Goal: Use online tool/utility: Utilize a website feature to perform a specific function

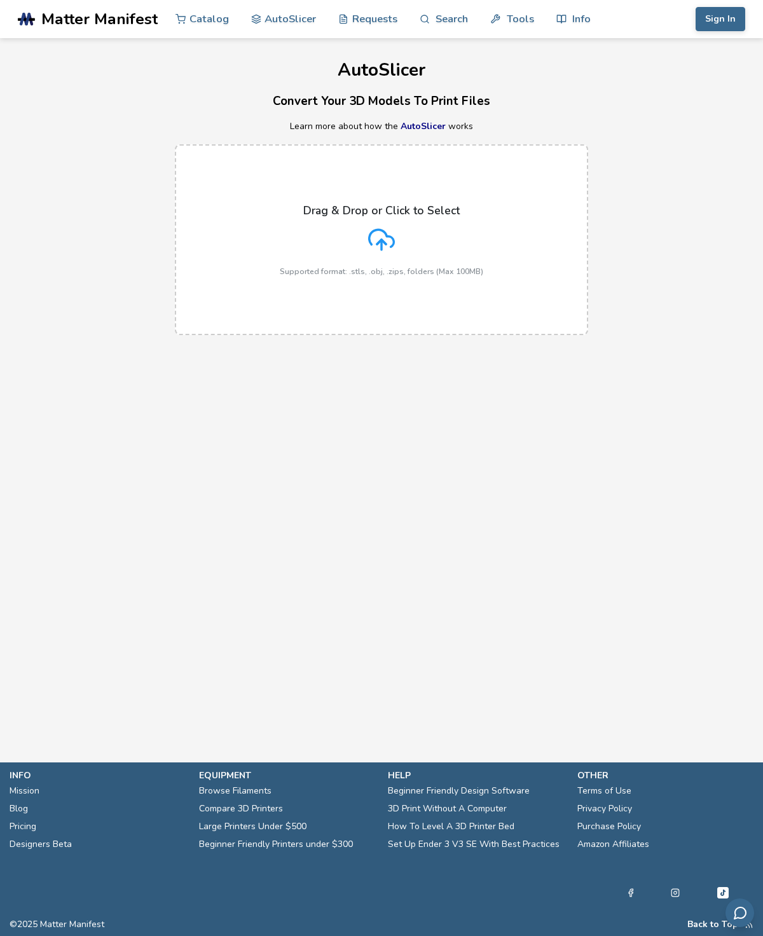
click at [393, 240] on icon at bounding box center [381, 237] width 25 height 17
click at [0, 0] on input "Drag & Drop or Click to Select Supported format: .stls, .obj, .zips, folders (M…" at bounding box center [0, 0] width 0 height 0
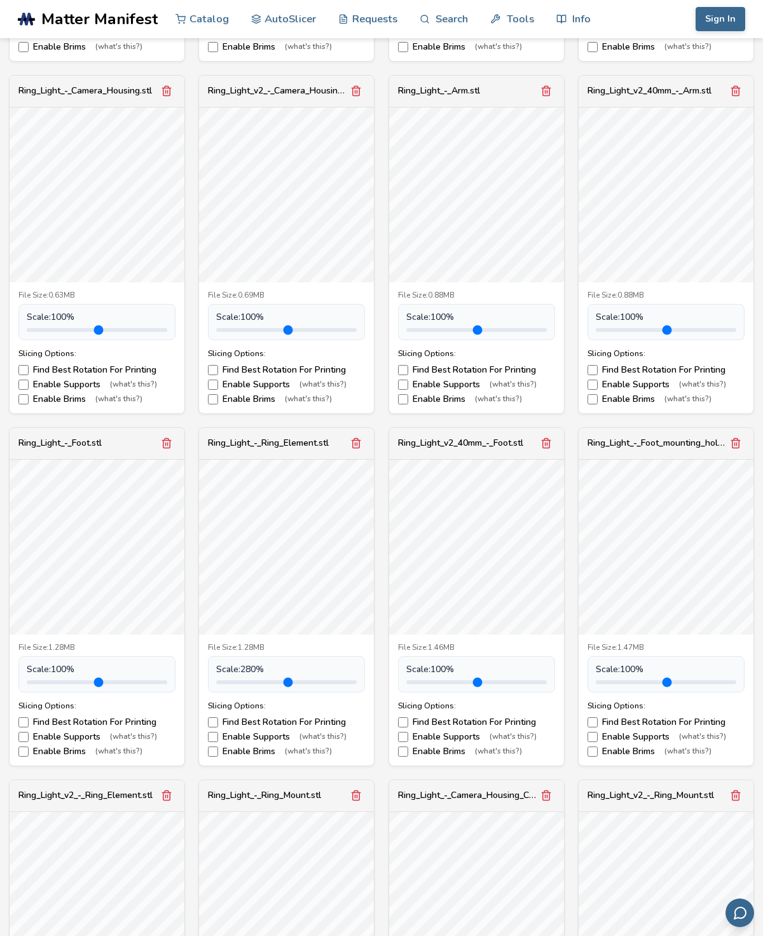
scroll to position [836, 0]
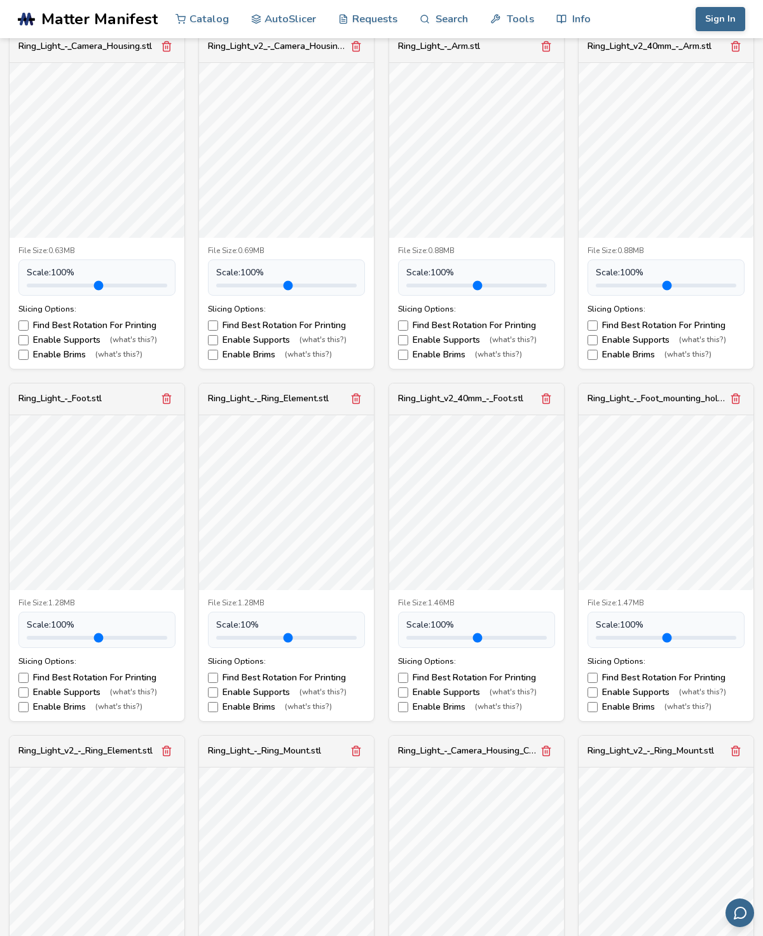
type input "***"
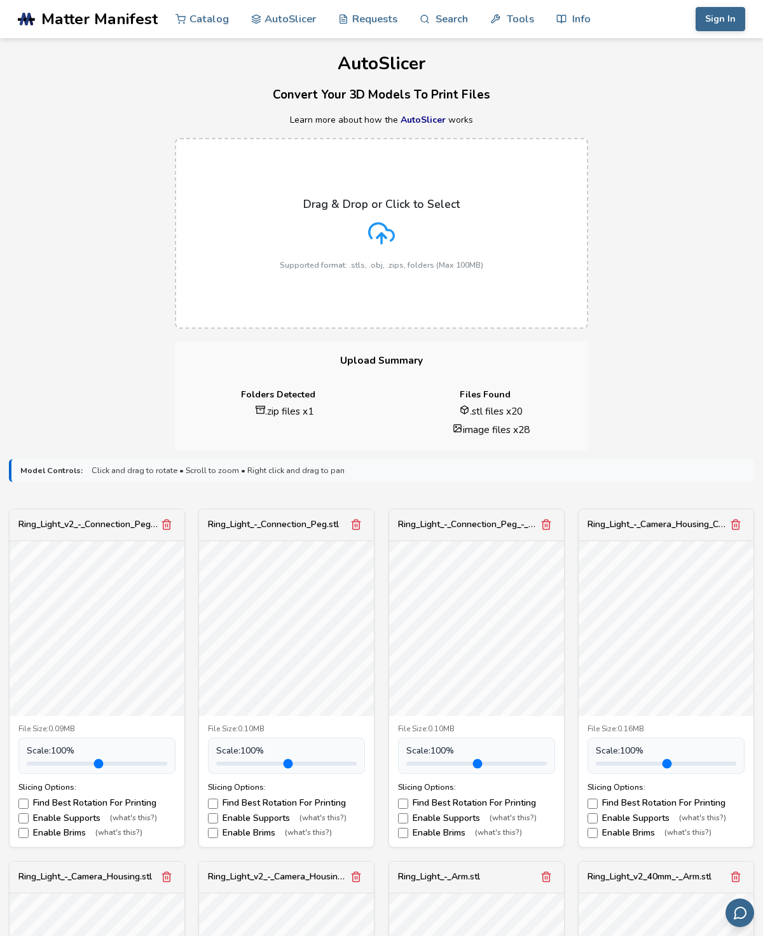
scroll to position [0, 0]
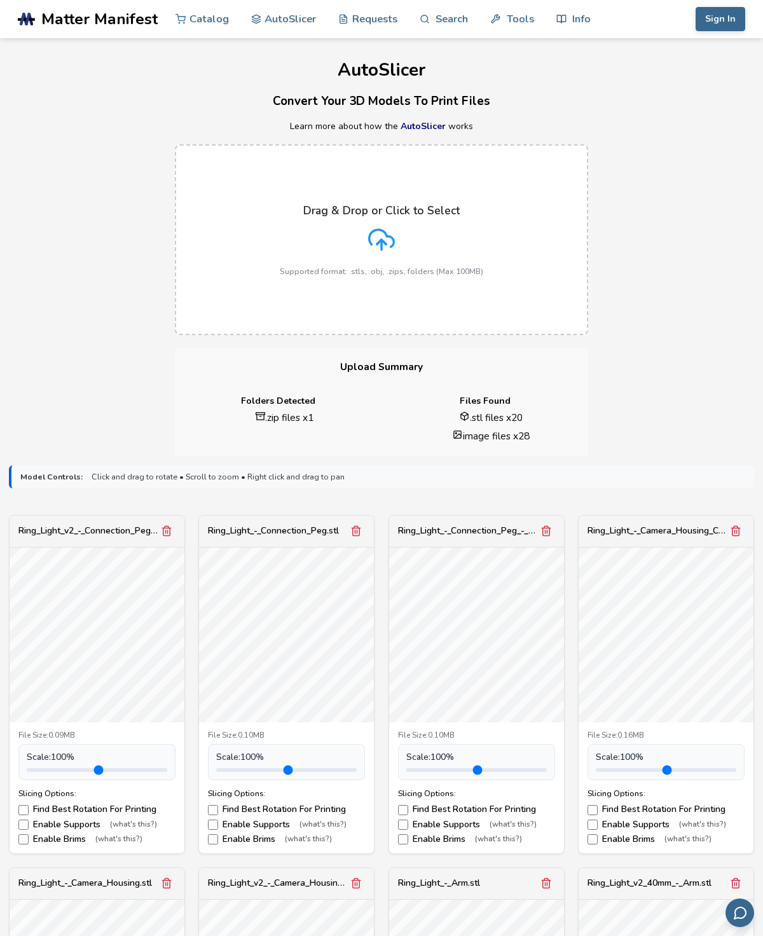
click at [50, 25] on span "Matter Manifest" at bounding box center [99, 19] width 116 height 18
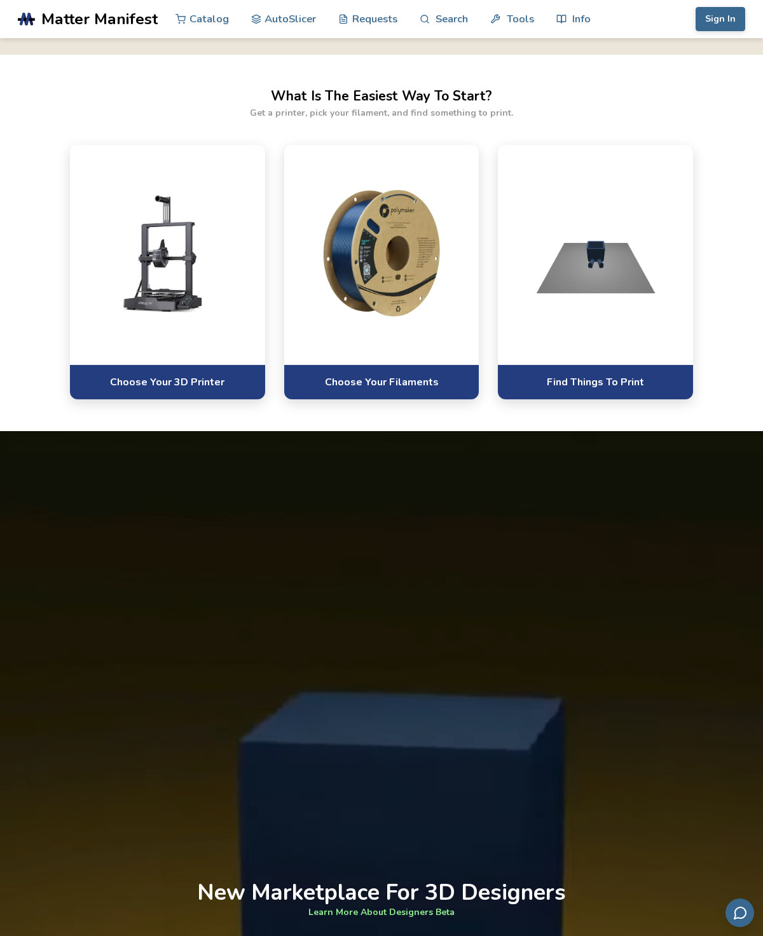
scroll to position [596, 0]
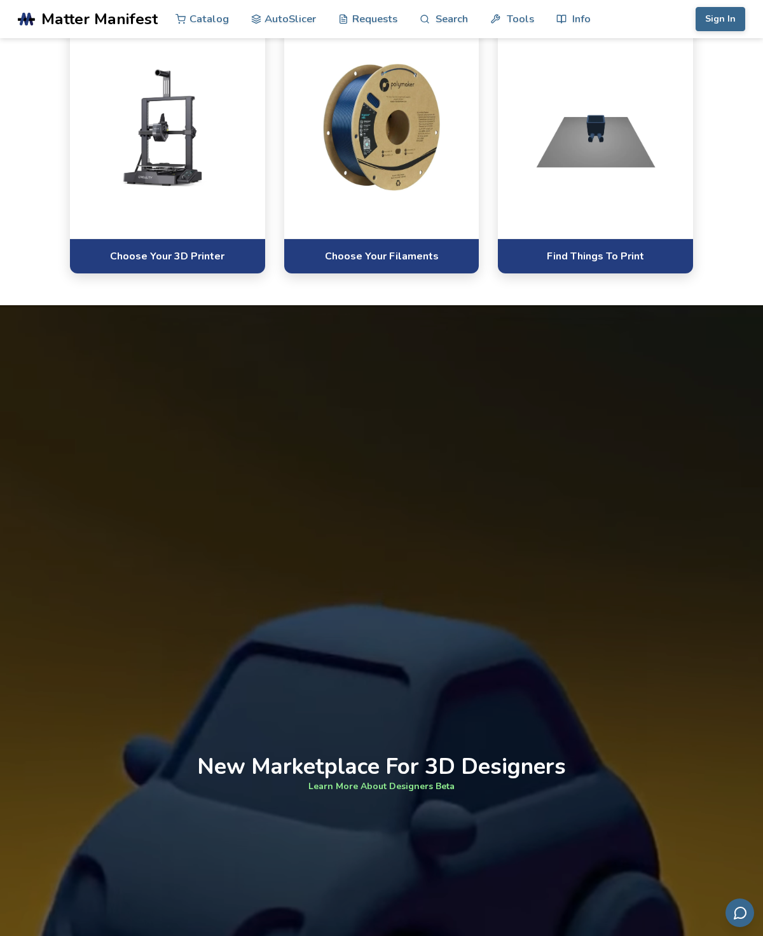
click at [122, 273] on link "Choose Your 3D Printer" at bounding box center [167, 255] width 195 height 35
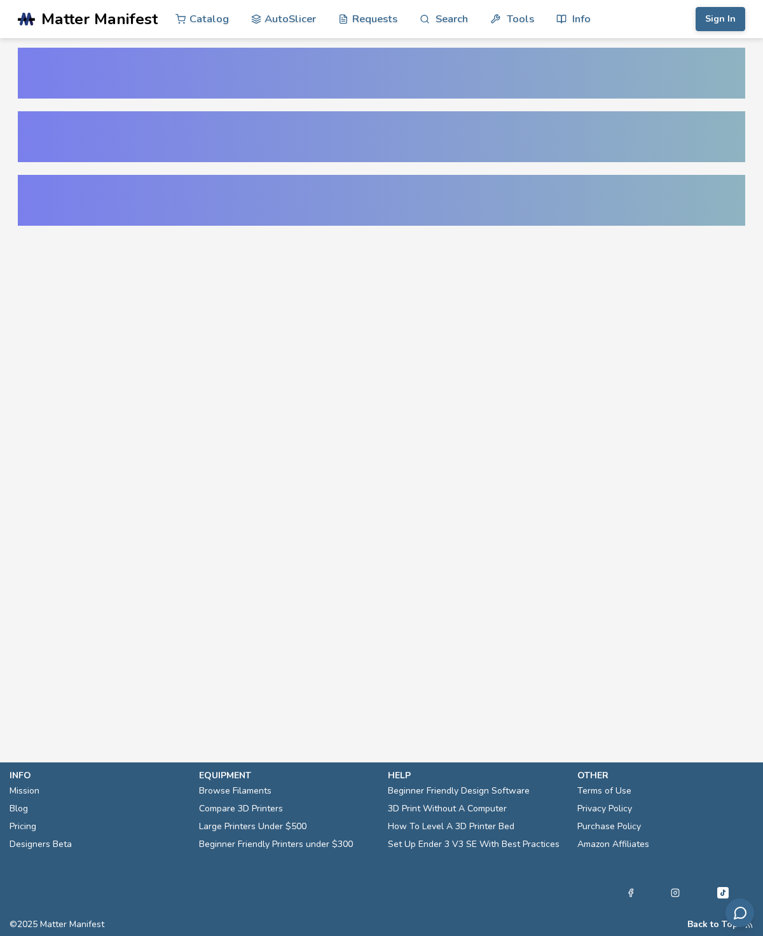
select select "**********"
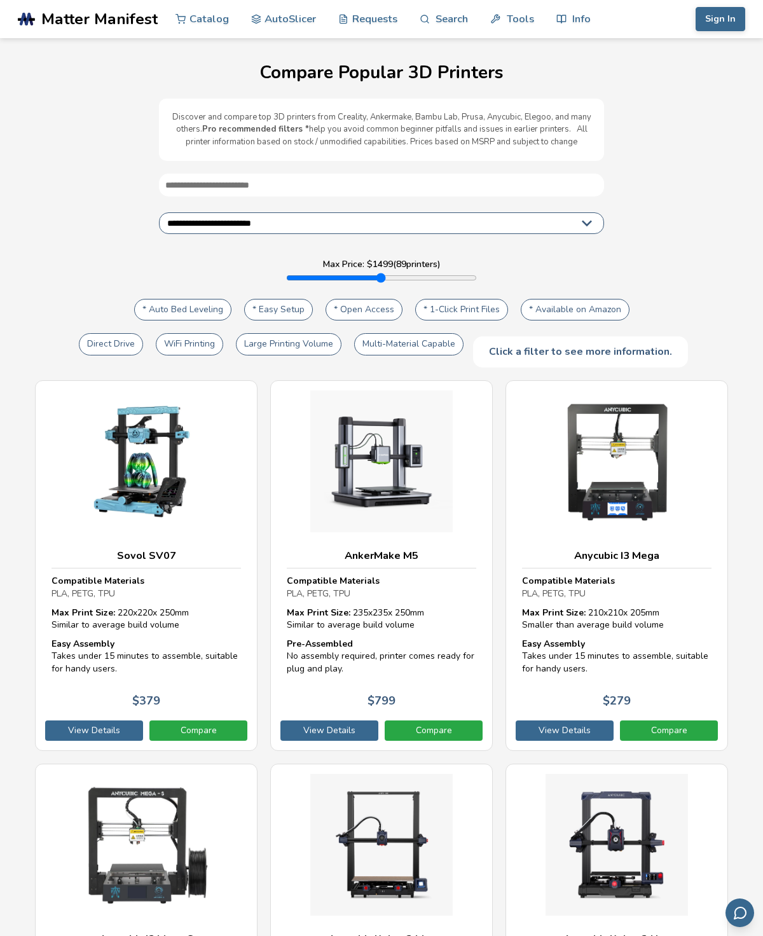
click at [571, 233] on select "**********" at bounding box center [381, 223] width 445 height 22
click at [563, 233] on select "**********" at bounding box center [381, 223] width 445 height 22
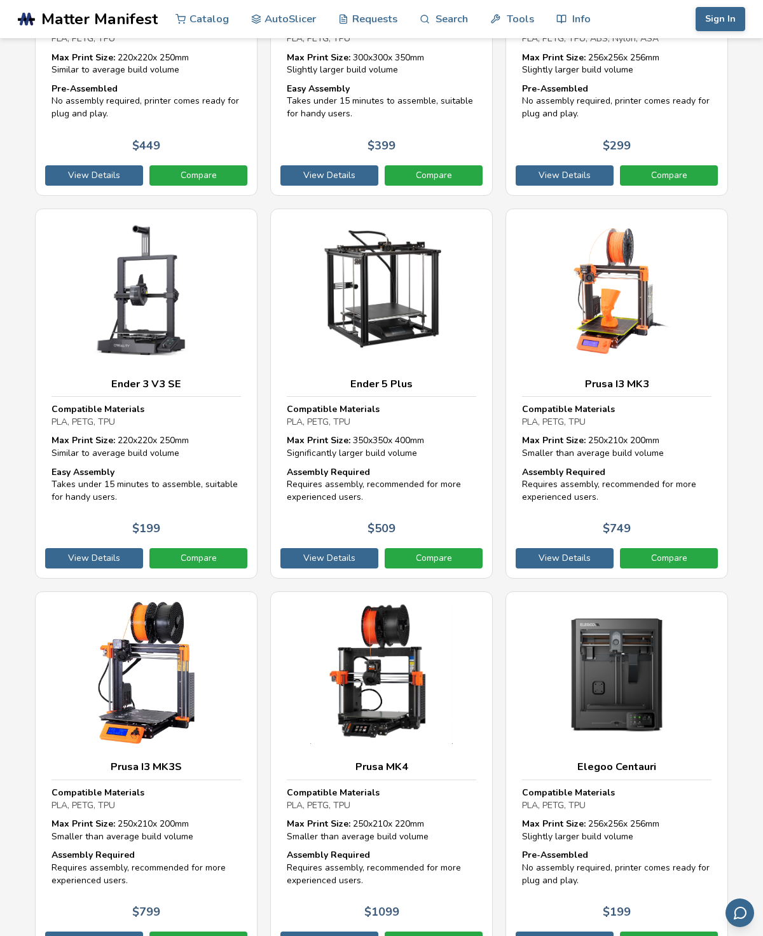
scroll to position [2855, 0]
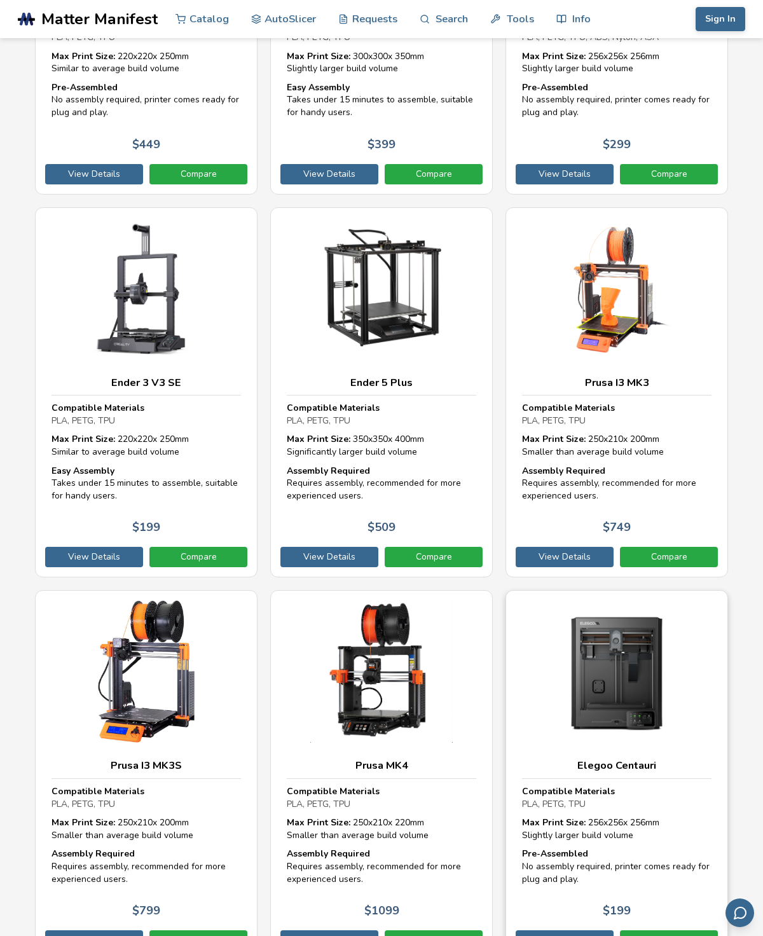
click at [607, 685] on img at bounding box center [616, 671] width 189 height 142
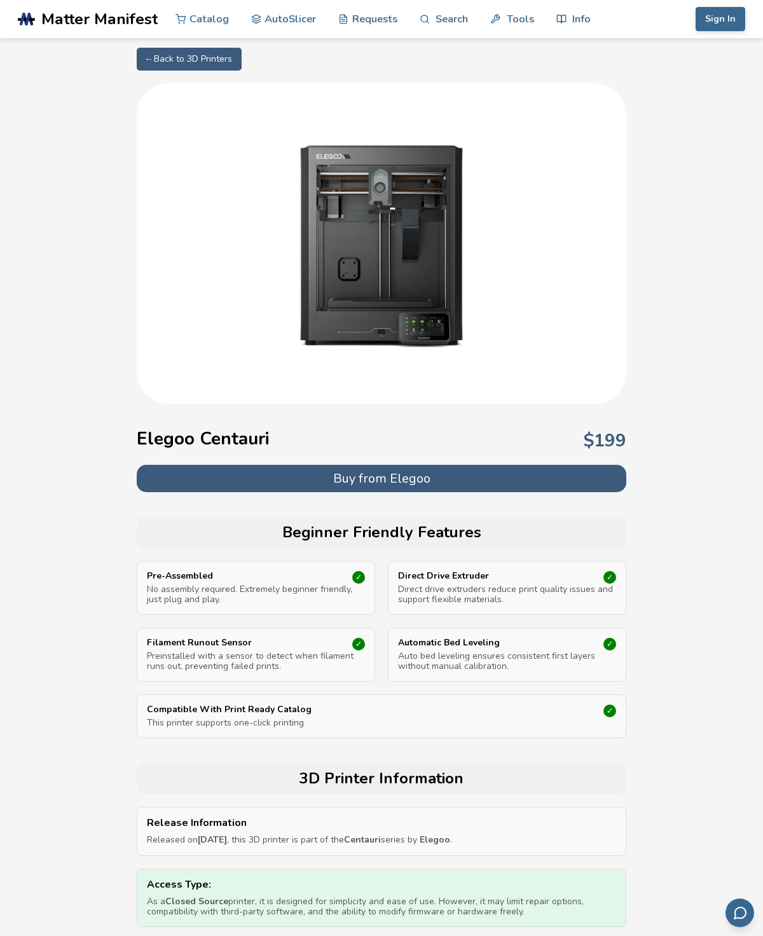
click at [352, 287] on img at bounding box center [381, 242] width 254 height 254
click at [617, 489] on button "Buy from Elegoo" at bounding box center [381, 478] width 489 height 27
click at [552, 491] on button "Buy from Elegoo" at bounding box center [381, 478] width 489 height 27
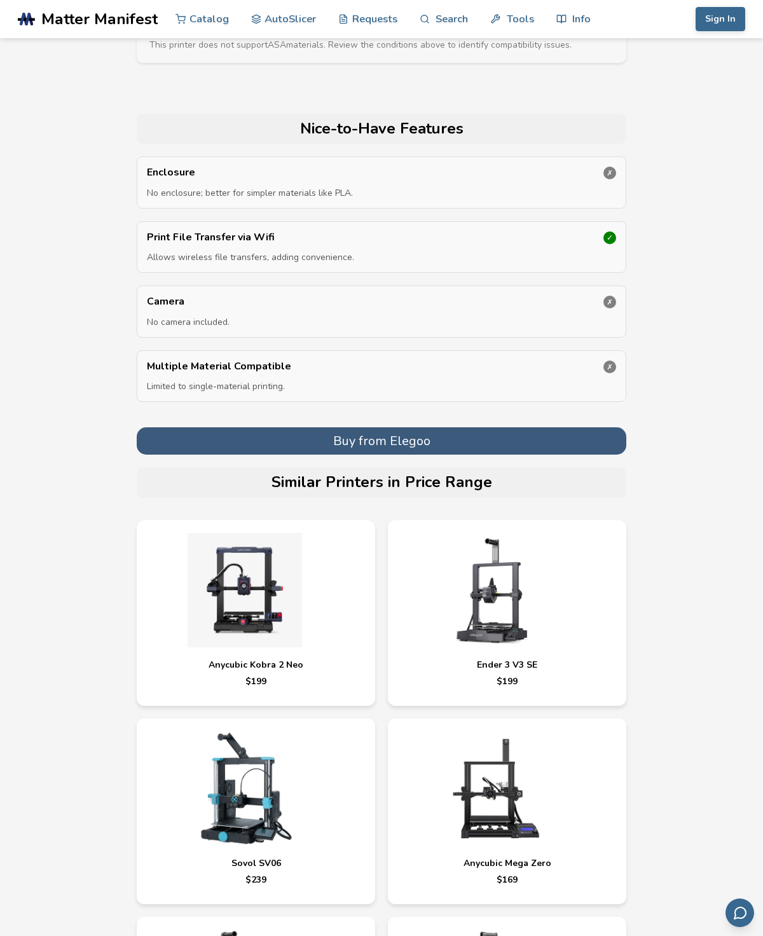
scroll to position [3113, 0]
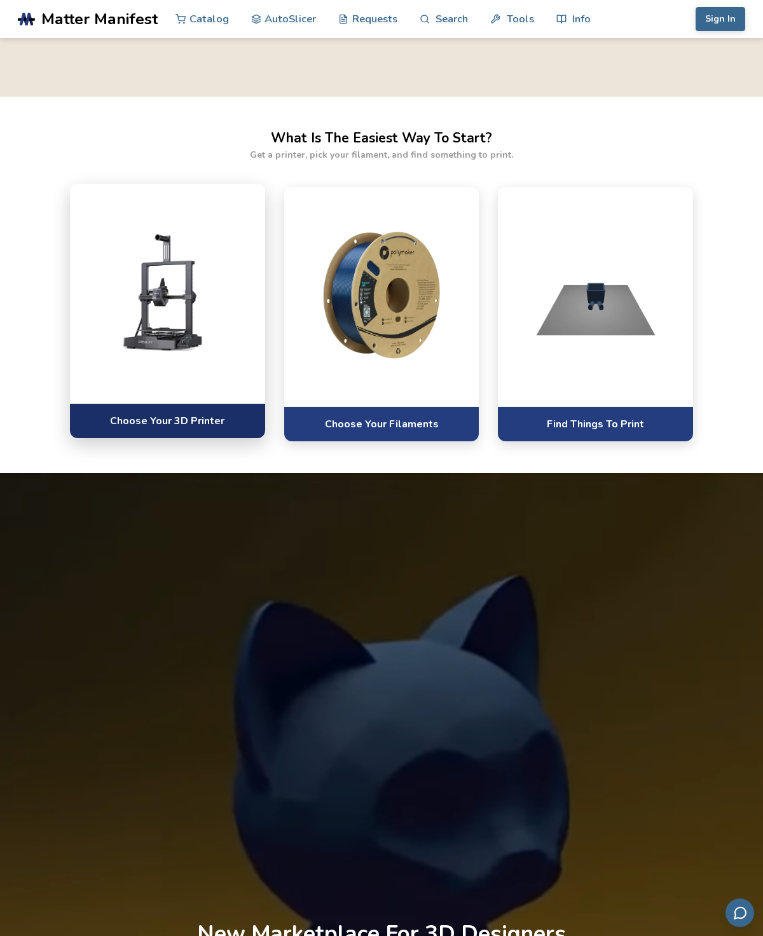
click at [189, 427] on link "Choose Your 3D Printer" at bounding box center [167, 420] width 195 height 35
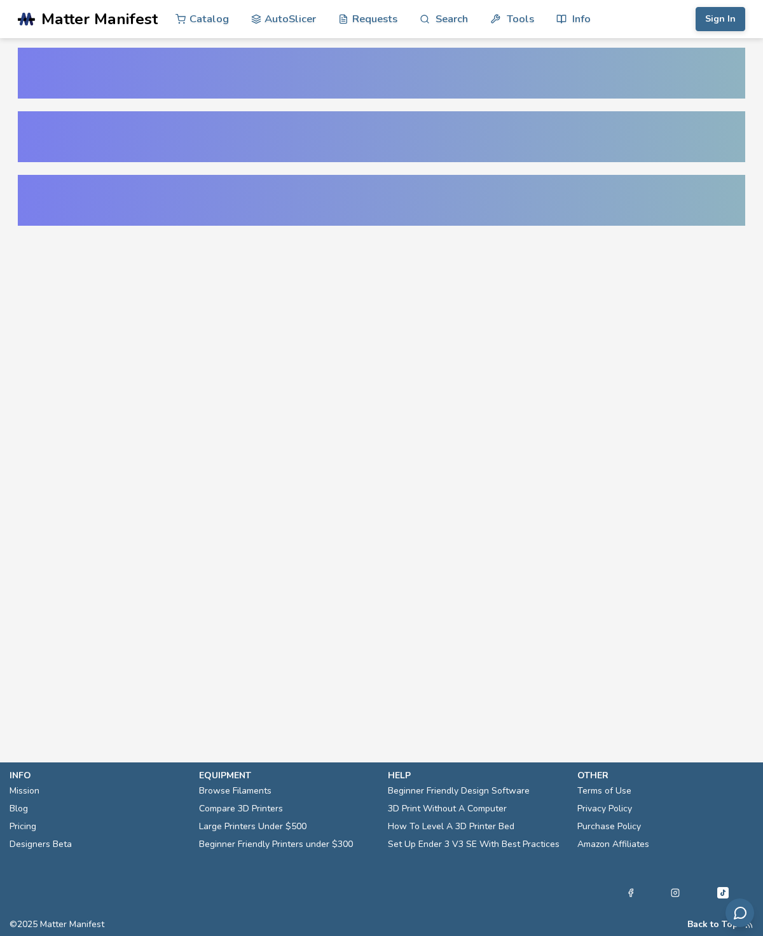
select select "**********"
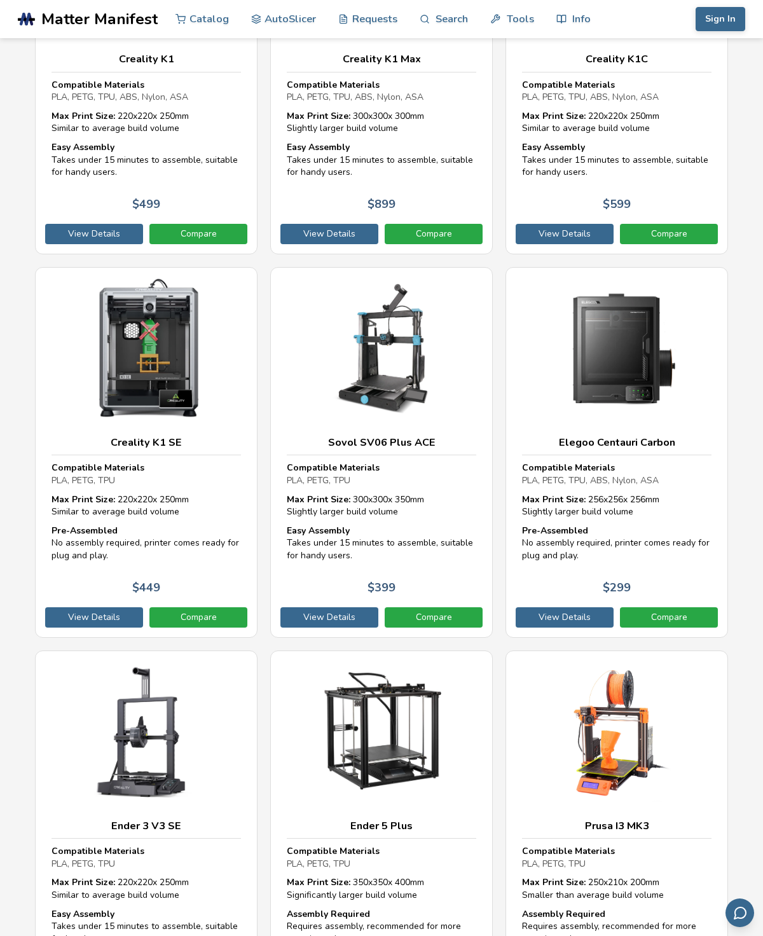
scroll to position [2394, 0]
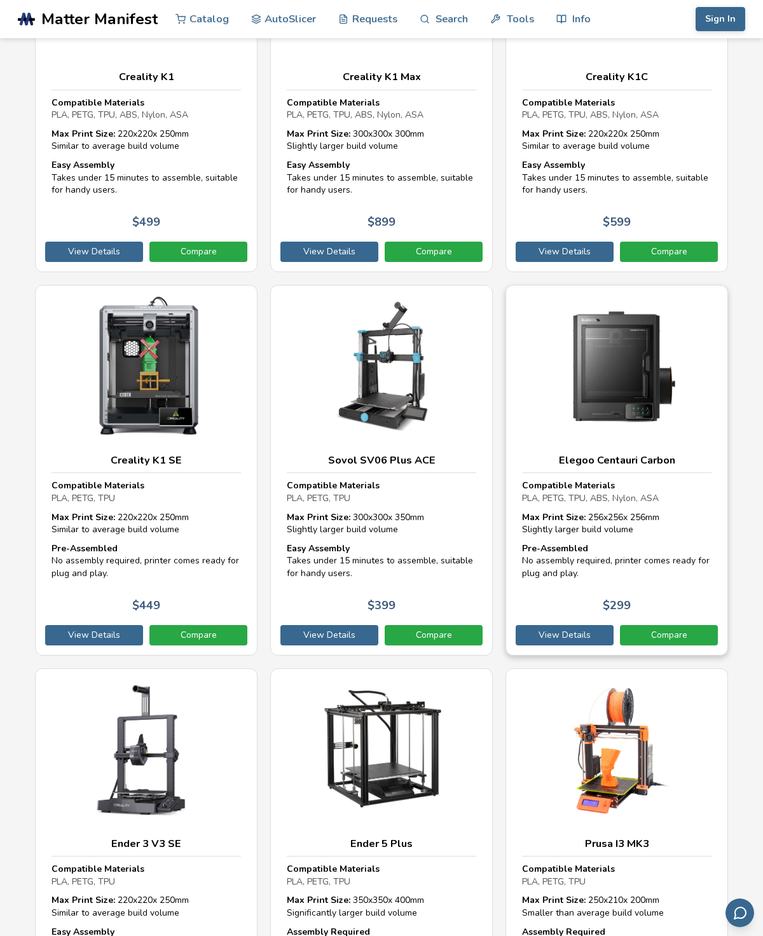
click at [583, 625] on link "View Details" at bounding box center [564, 635] width 98 height 20
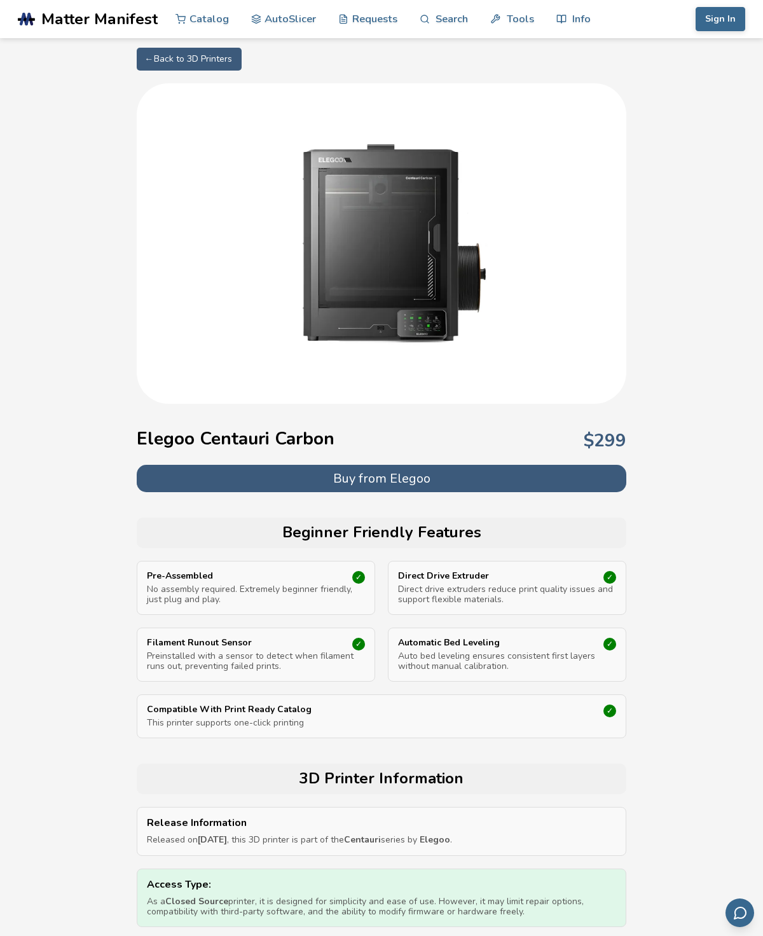
click at [264, 17] on link "AutoSlicer" at bounding box center [283, 19] width 65 height 38
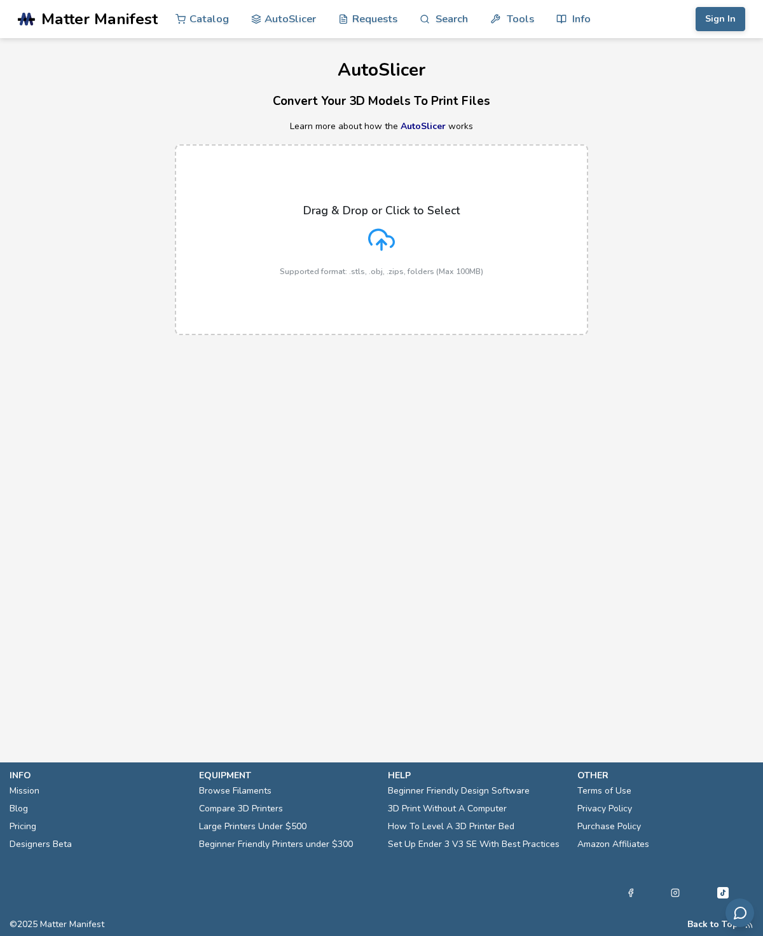
click at [423, 130] on link "AutoSlicer" at bounding box center [422, 126] width 45 height 12
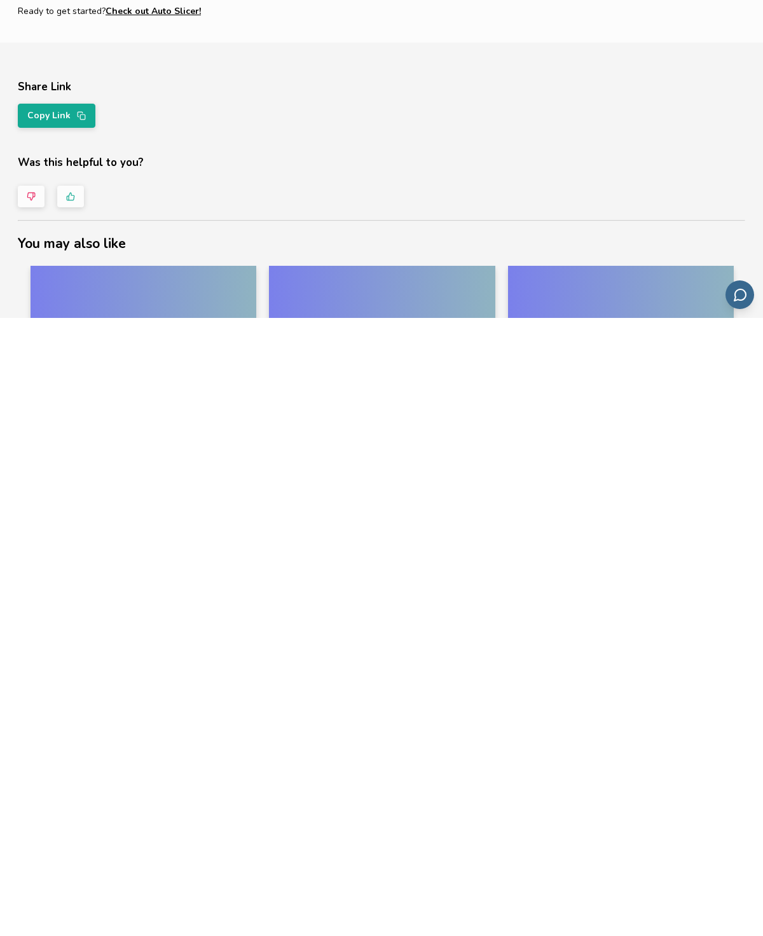
scroll to position [723, 0]
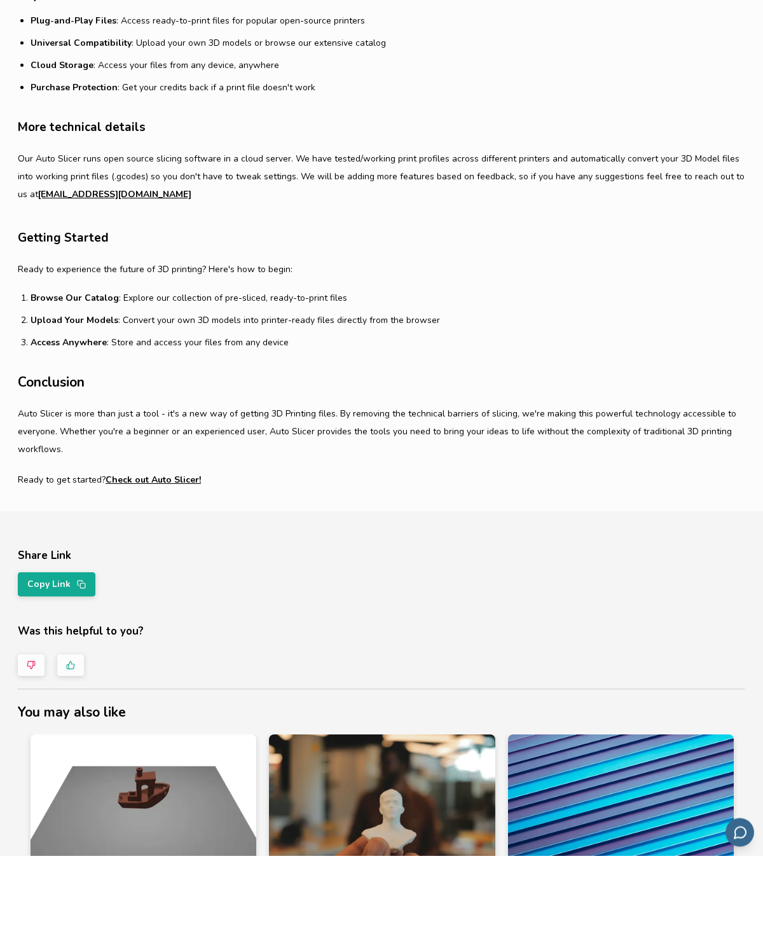
click at [165, 552] on link "Check out Auto Slicer!" at bounding box center [153, 561] width 95 height 18
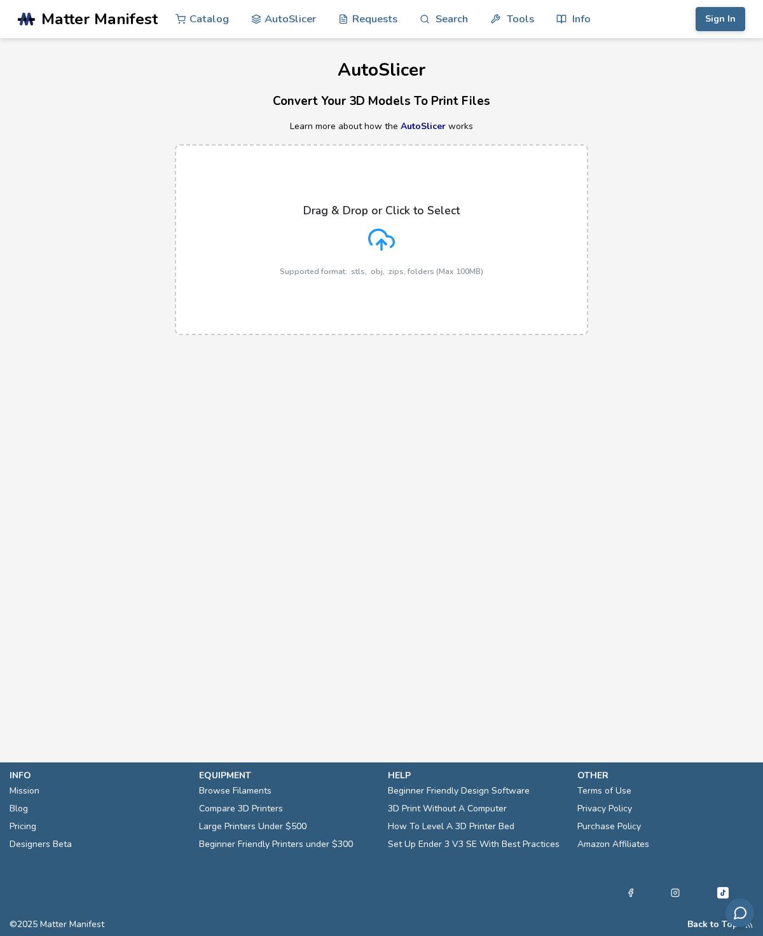
click at [463, 267] on p "Supported format: .stls, .obj, .zips, folders (Max 100MB)" at bounding box center [381, 271] width 203 height 9
click at [0, 0] on input "Drag & Drop or Click to Select Supported format: .stls, .obj, .zips, folders (M…" at bounding box center [0, 0] width 0 height 0
click at [386, 247] on icon at bounding box center [381, 239] width 27 height 27
click at [0, 0] on input "Drag & Drop or Click to Select Supported format: .stls, .obj, .zips, folders (M…" at bounding box center [0, 0] width 0 height 0
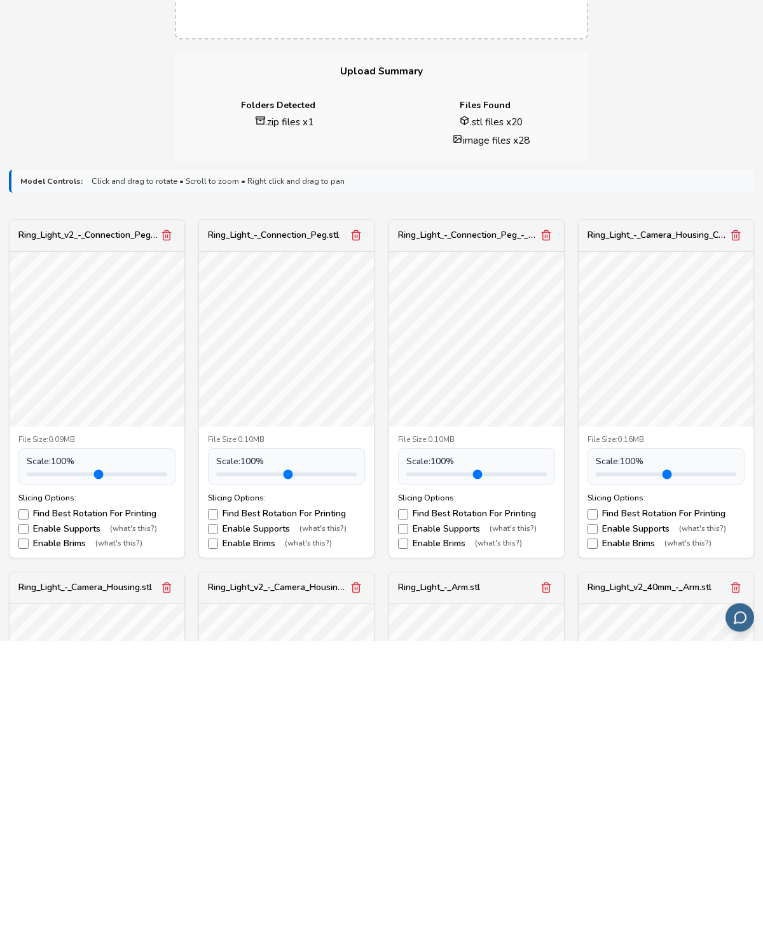
click at [549, 526] on icon "Remove model" at bounding box center [545, 531] width 7 height 10
click at [544, 525] on icon "Remove model" at bounding box center [545, 530] width 11 height 11
click at [160, 522] on button "Remove model" at bounding box center [167, 531] width 18 height 18
click at [168, 530] on line "Remove model" at bounding box center [168, 531] width 0 height 3
click at [554, 522] on button "Remove model" at bounding box center [546, 531] width 18 height 18
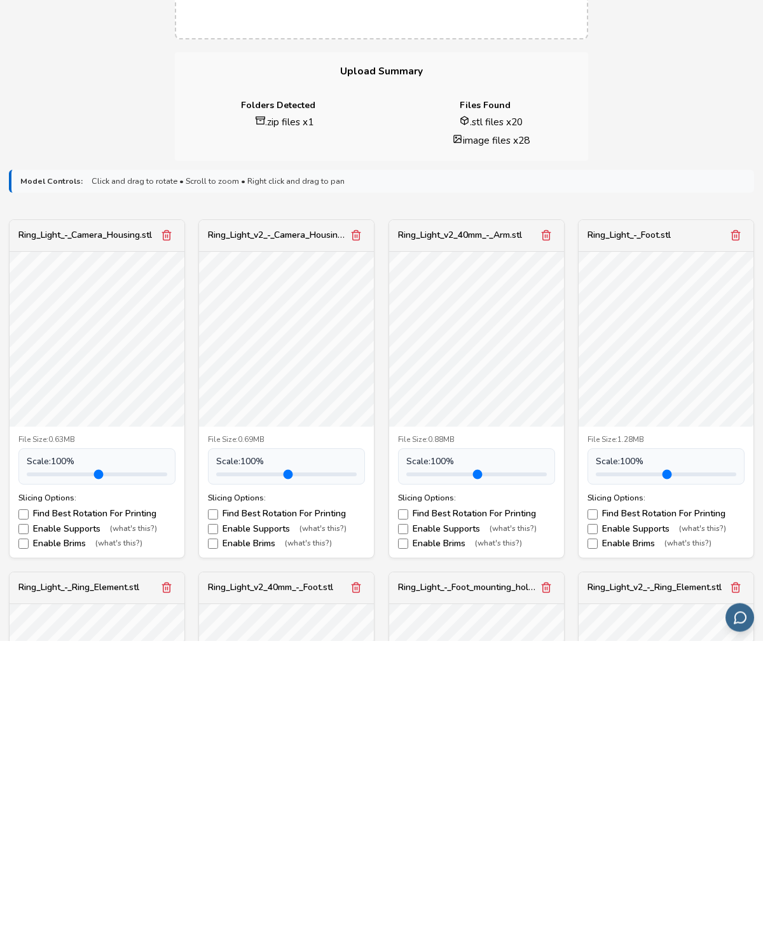
click at [550, 525] on icon "Remove model" at bounding box center [545, 530] width 11 height 11
click at [552, 522] on button "Remove model" at bounding box center [546, 531] width 18 height 18
click at [554, 522] on button "Remove model" at bounding box center [546, 531] width 18 height 18
click at [549, 526] on icon "Remove model" at bounding box center [545, 531] width 7 height 10
click at [737, 525] on icon "Remove model" at bounding box center [735, 530] width 11 height 11
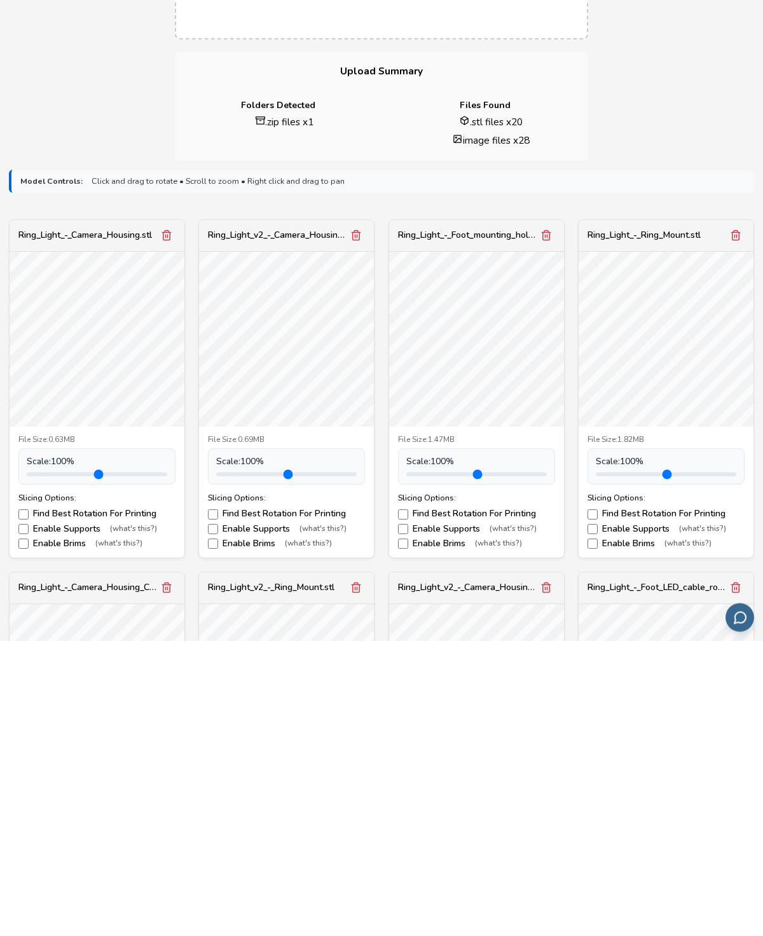
click at [735, 528] on polyline "Remove model" at bounding box center [735, 528] width 9 height 0
click at [740, 525] on icon "Remove model" at bounding box center [735, 530] width 11 height 11
click at [544, 525] on icon "Remove model" at bounding box center [545, 530] width 11 height 11
click at [543, 525] on icon "Remove model" at bounding box center [545, 530] width 11 height 11
click at [550, 525] on icon "Remove model" at bounding box center [545, 530] width 11 height 11
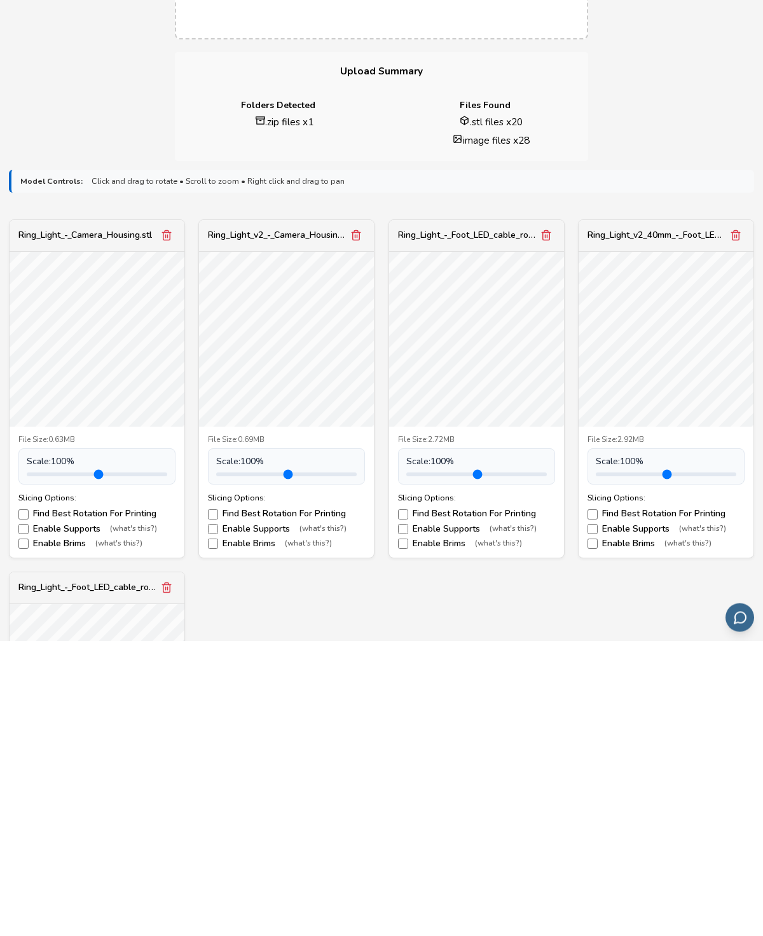
click at [550, 525] on icon "Remove model" at bounding box center [545, 530] width 11 height 11
click at [730, 525] on icon "Remove model" at bounding box center [735, 530] width 11 height 11
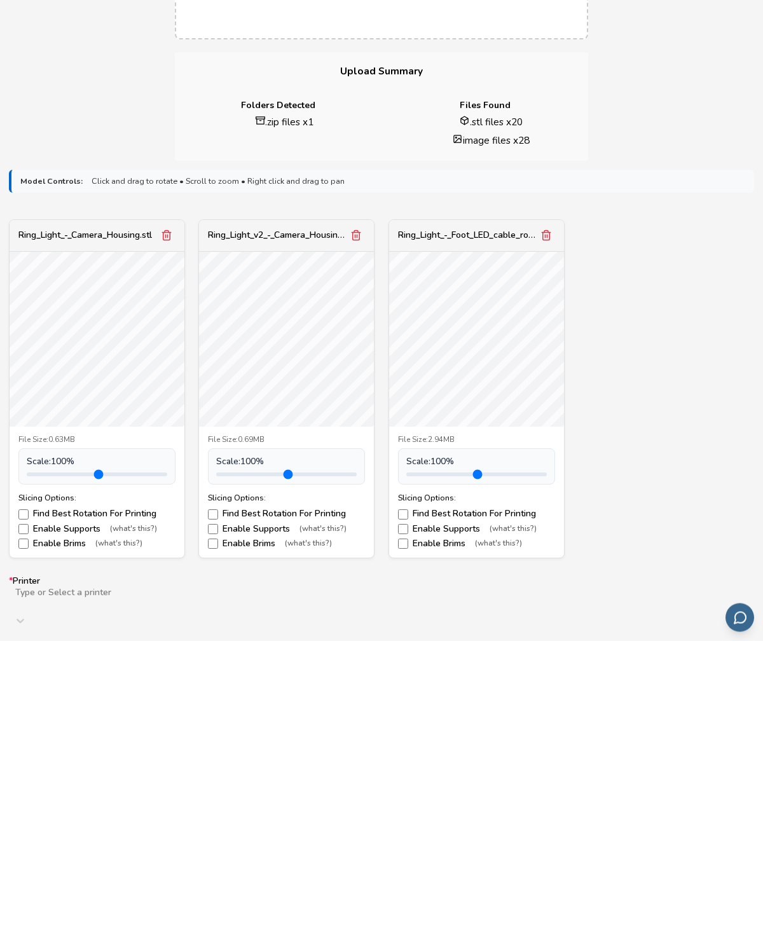
click at [550, 525] on icon "Remove model" at bounding box center [545, 530] width 11 height 11
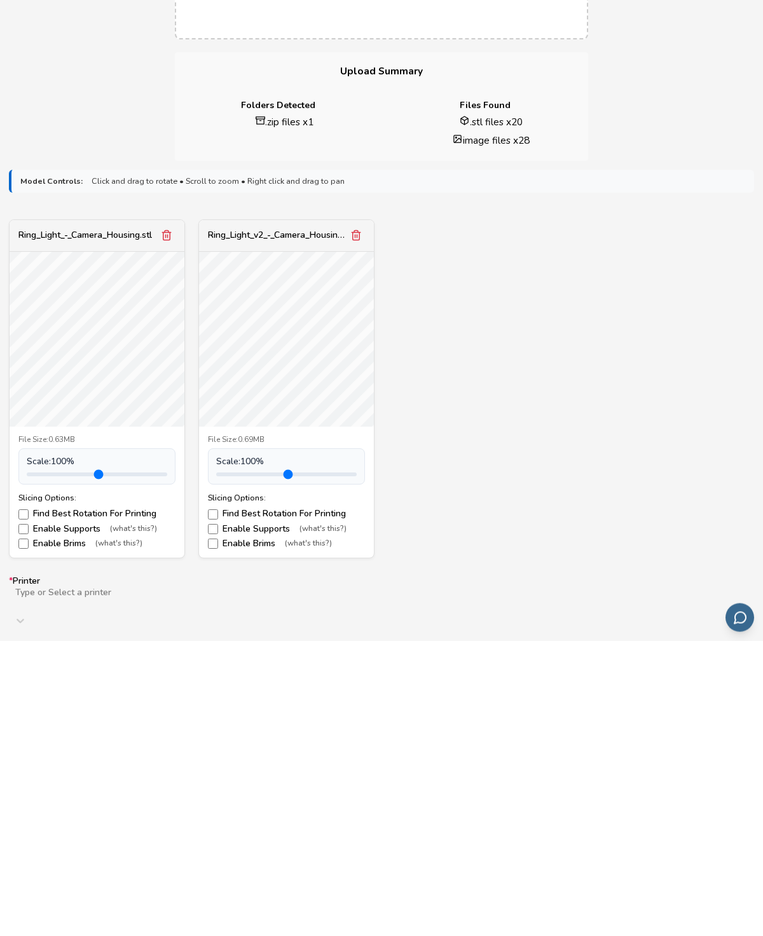
click at [553, 515] on div "Ring_Light_-_Camera_Housing.stl File Size: 0.63MB Scale: 100 % Slicing Options:…" at bounding box center [381, 684] width 745 height 339
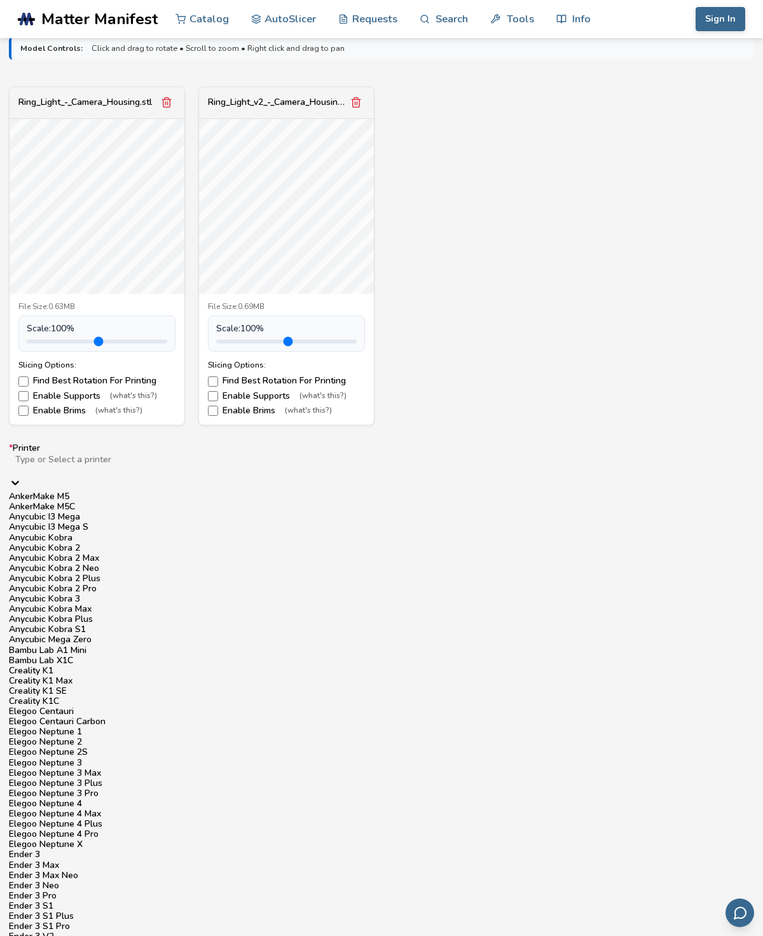
scroll to position [332, 0]
click at [125, 716] on div "Elegoo Centauri Carbon" at bounding box center [381, 721] width 745 height 10
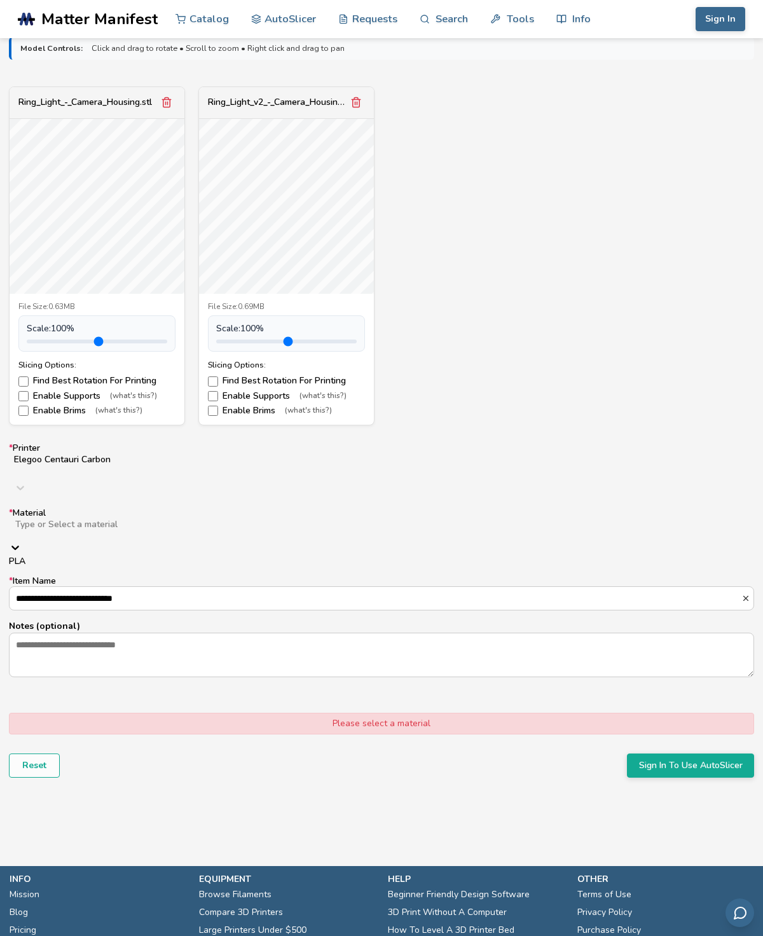
click at [666, 508] on label "* Material PLA, 1 of 1. 1 result available. Use Up and Down to choose options, …" at bounding box center [381, 537] width 745 height 58
click at [575, 556] on div "PLA" at bounding box center [381, 561] width 745 height 10
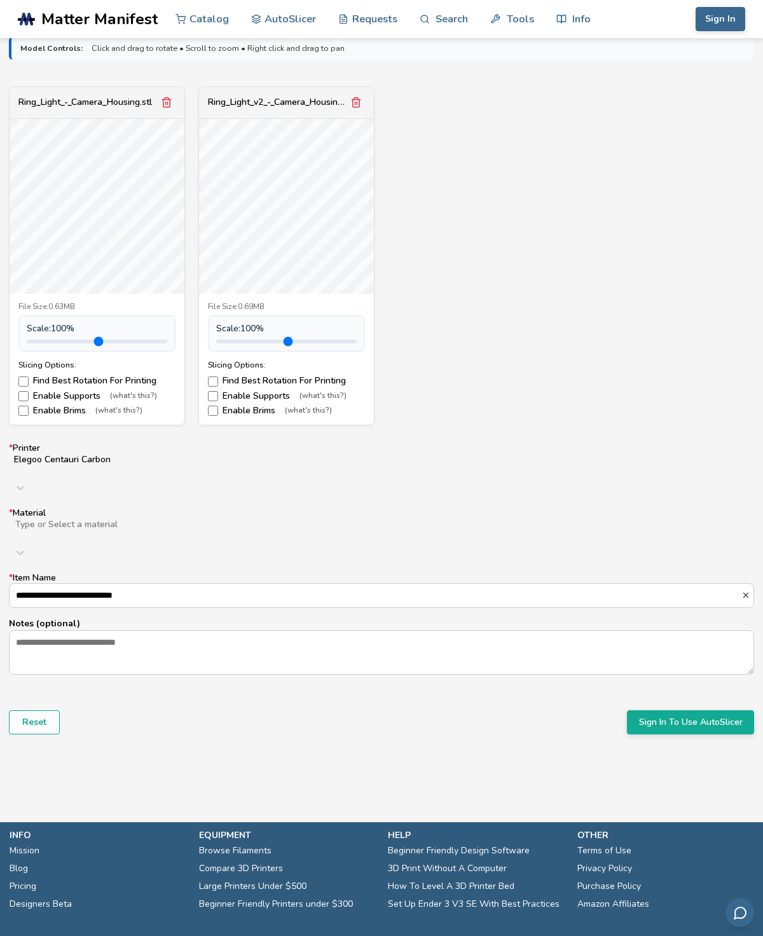
scroll to position [399, 0]
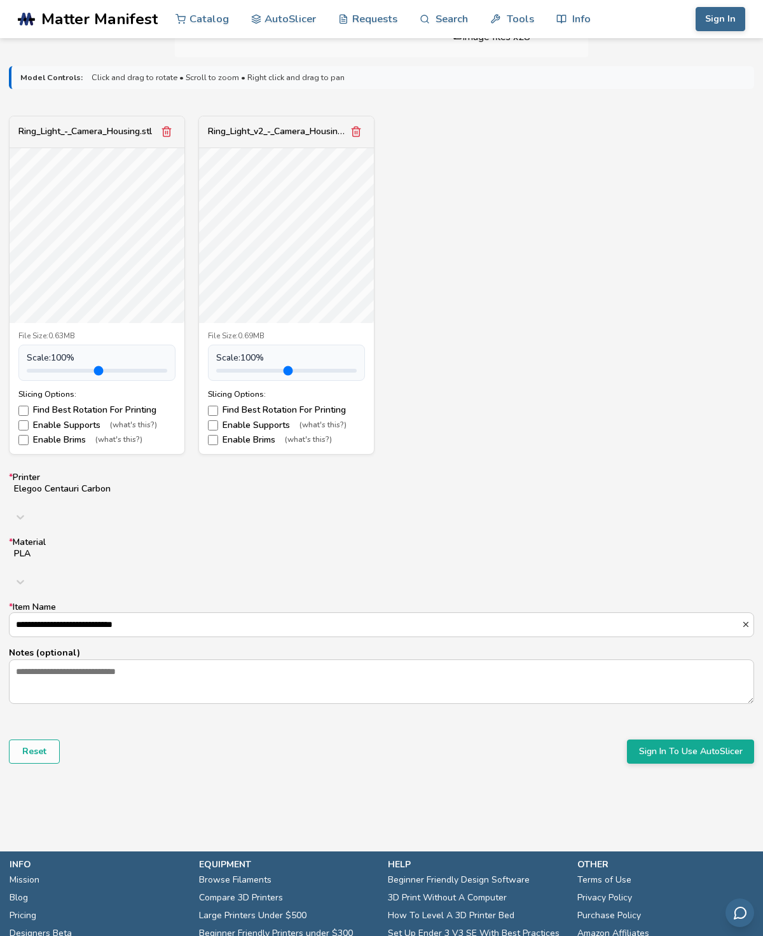
click at [365, 125] on button "Remove model" at bounding box center [356, 132] width 18 height 18
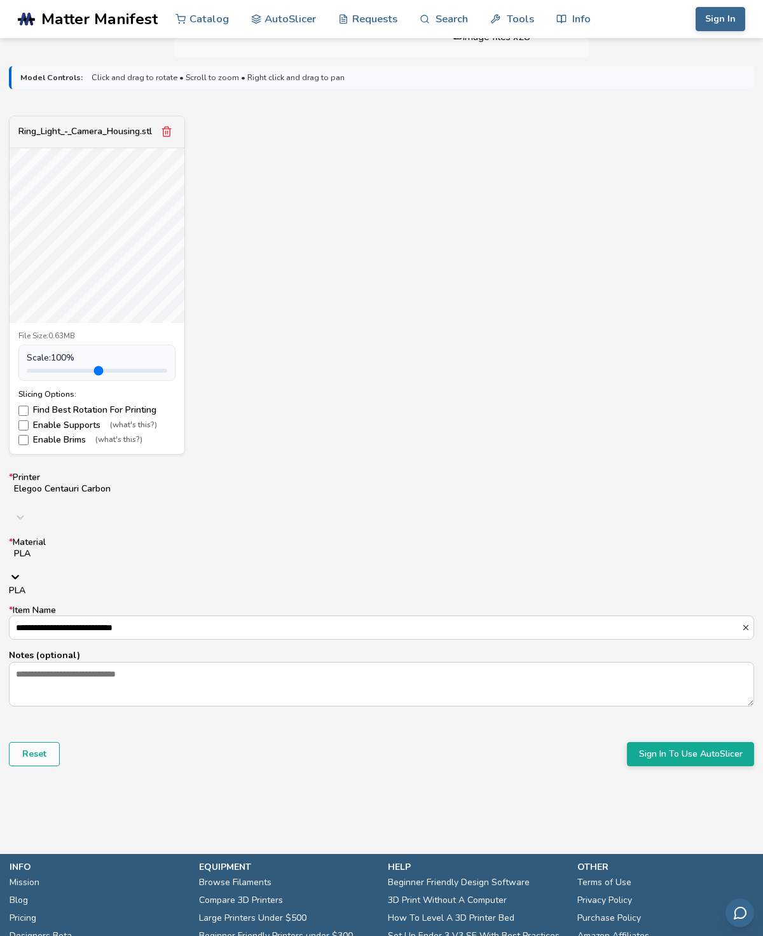
click at [624, 585] on div "PLA" at bounding box center [381, 590] width 745 height 10
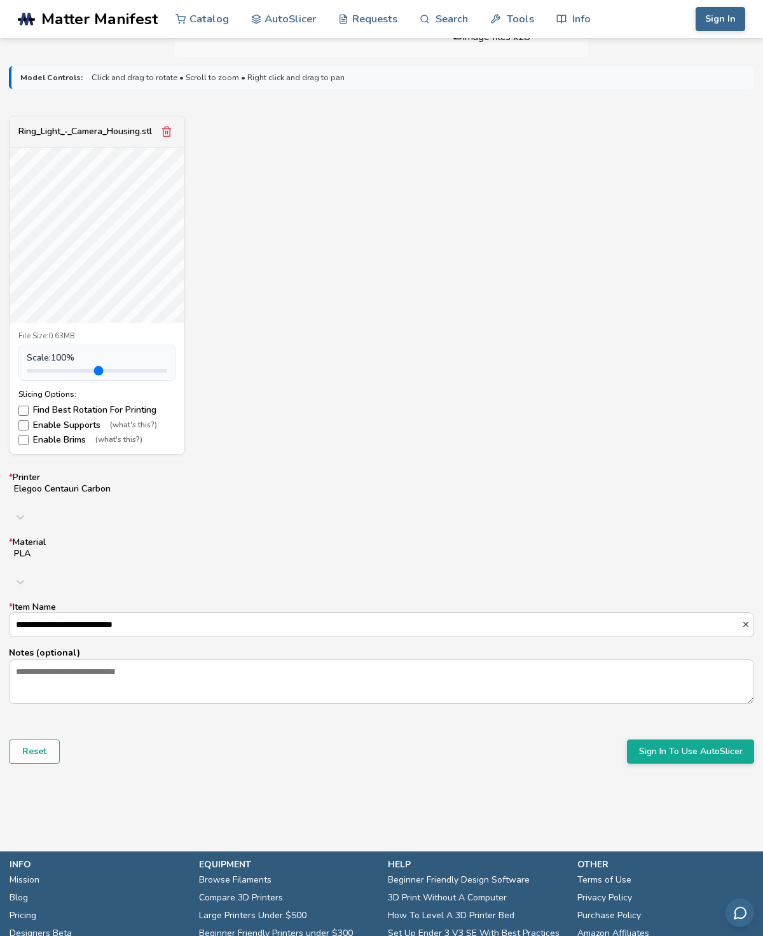
click at [595, 613] on input "**********" at bounding box center [376, 624] width 732 height 23
click at [745, 620] on icon "button" at bounding box center [745, 624] width 9 height 9
click at [476, 613] on input "* Item Name" at bounding box center [382, 624] width 744 height 23
click at [442, 394] on div "Ring_Light_-_Camera_Housing.stl File Size: 0.63MB Scale: 100 % Slicing Options:…" at bounding box center [381, 285] width 745 height 339
click at [109, 128] on div "Ring_Light_-_Camera_Housing.stl" at bounding box center [84, 131] width 133 height 10
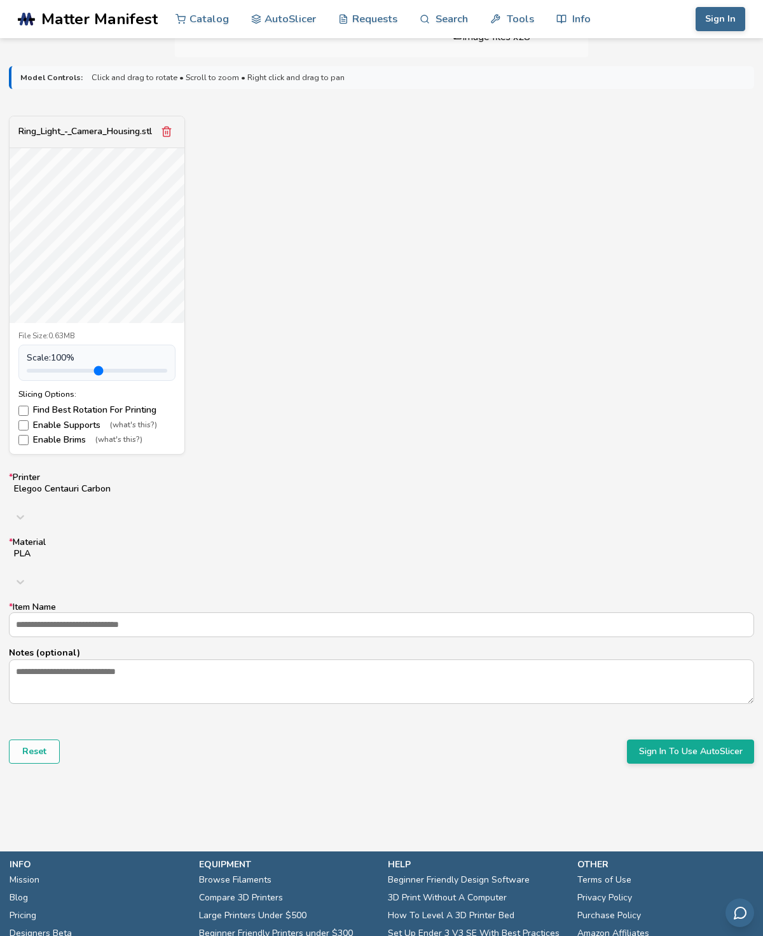
click at [448, 613] on input "* Item Name" at bounding box center [382, 624] width 744 height 23
type input "****"
click at [728, 739] on button "Sign In To Use AutoSlicer" at bounding box center [690, 751] width 127 height 24
